Goal: Go to known website: Access a specific website the user already knows

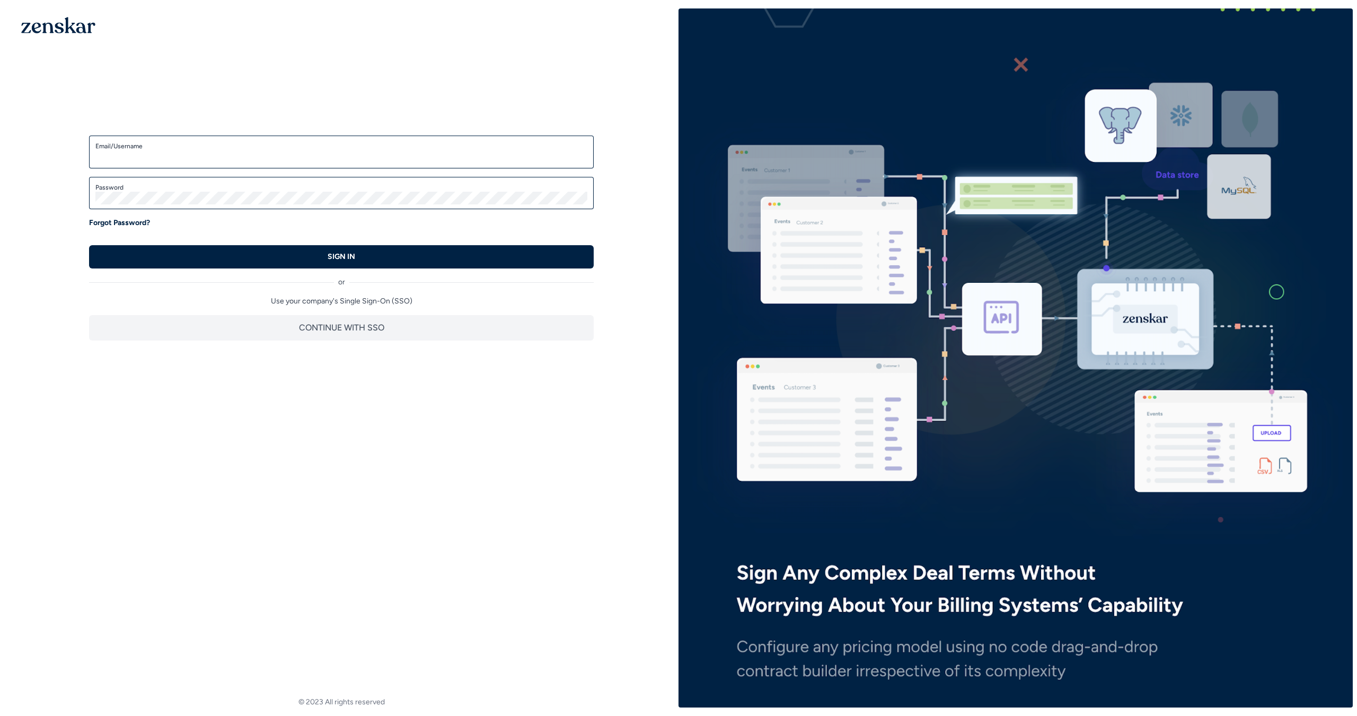
type input "**********"
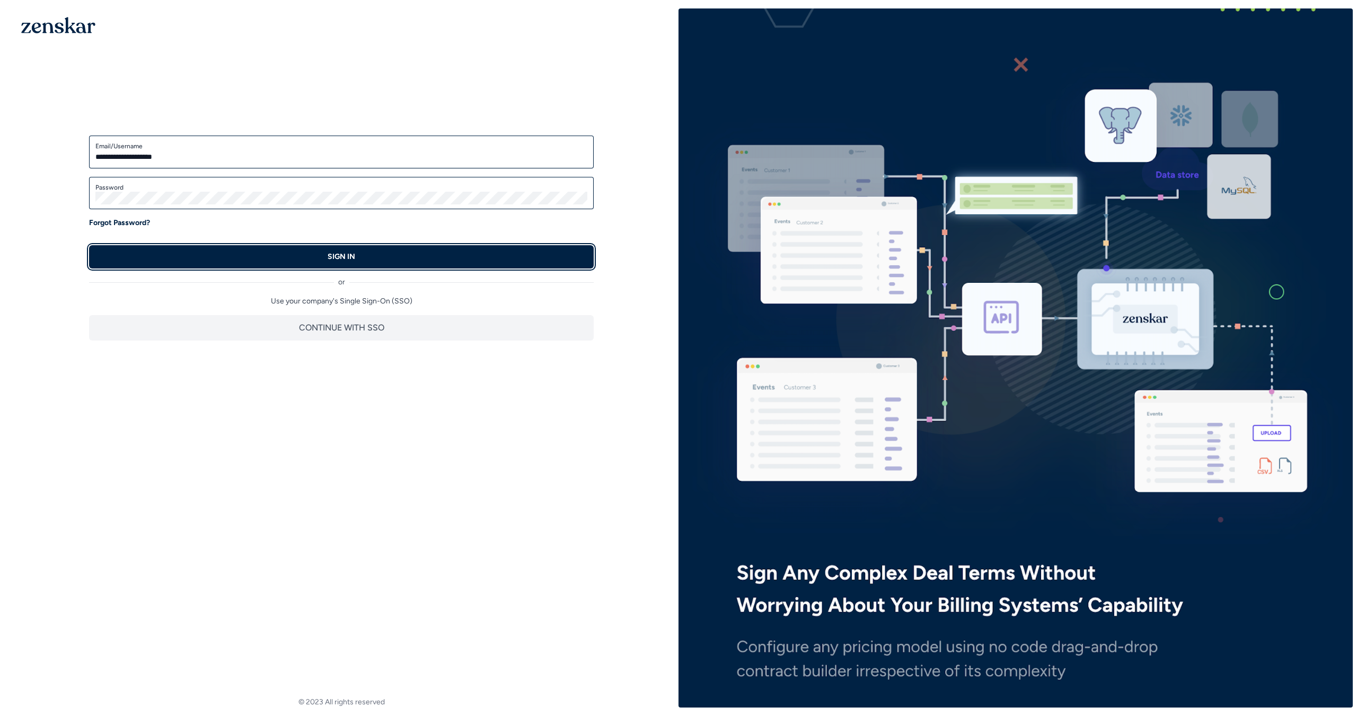
click at [482, 262] on button "SIGN IN" at bounding box center [341, 256] width 504 height 23
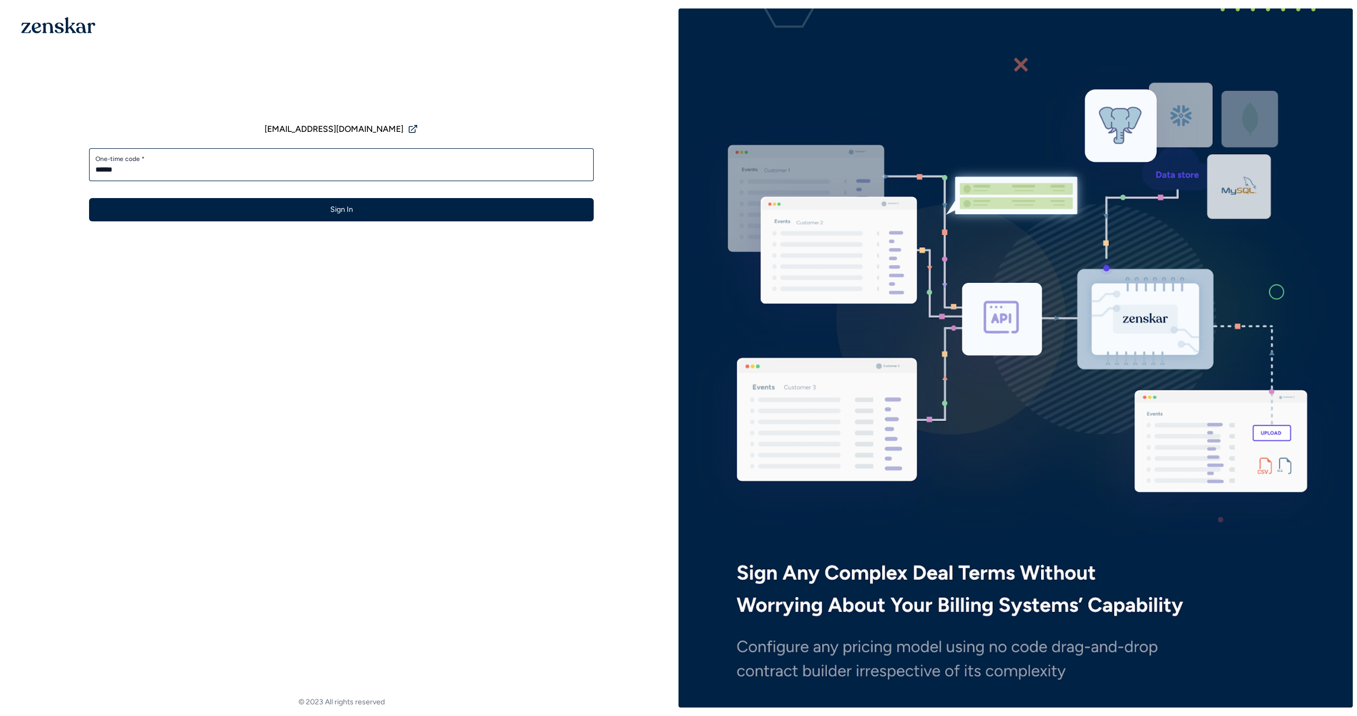
type input "******"
click at [89, 198] on button "Sign In" at bounding box center [341, 209] width 504 height 23
